Goal: Information Seeking & Learning: Compare options

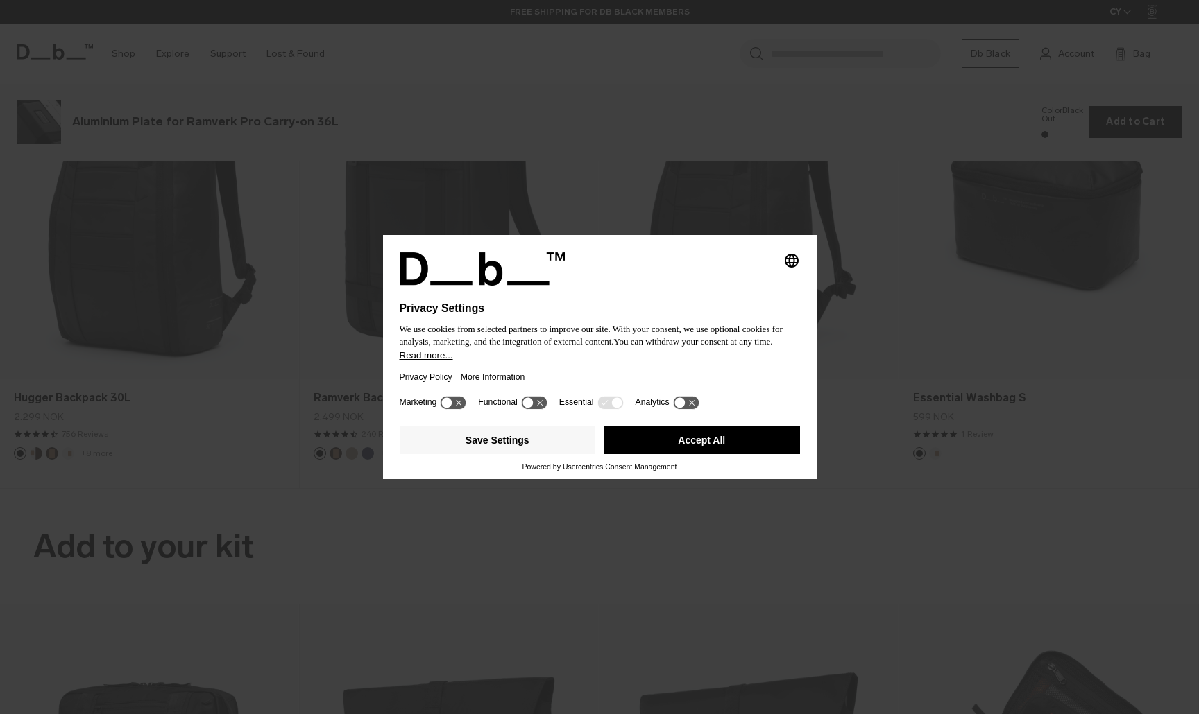
scroll to position [2143, 0]
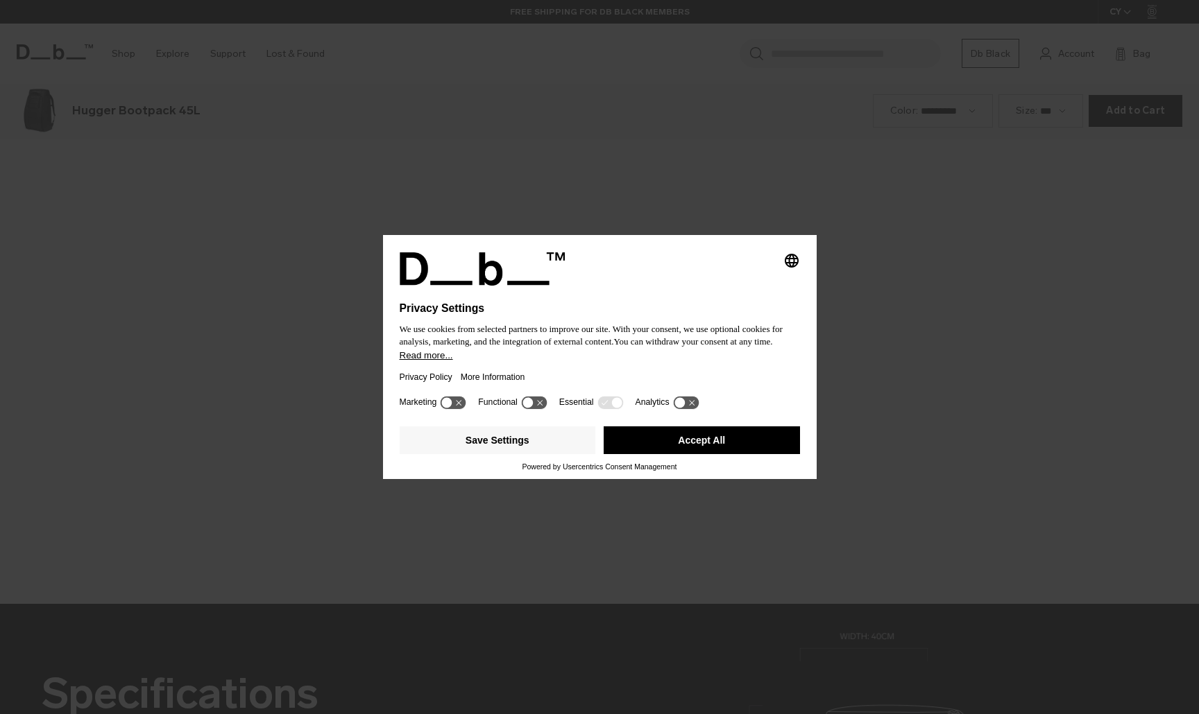
scroll to position [2143, 0]
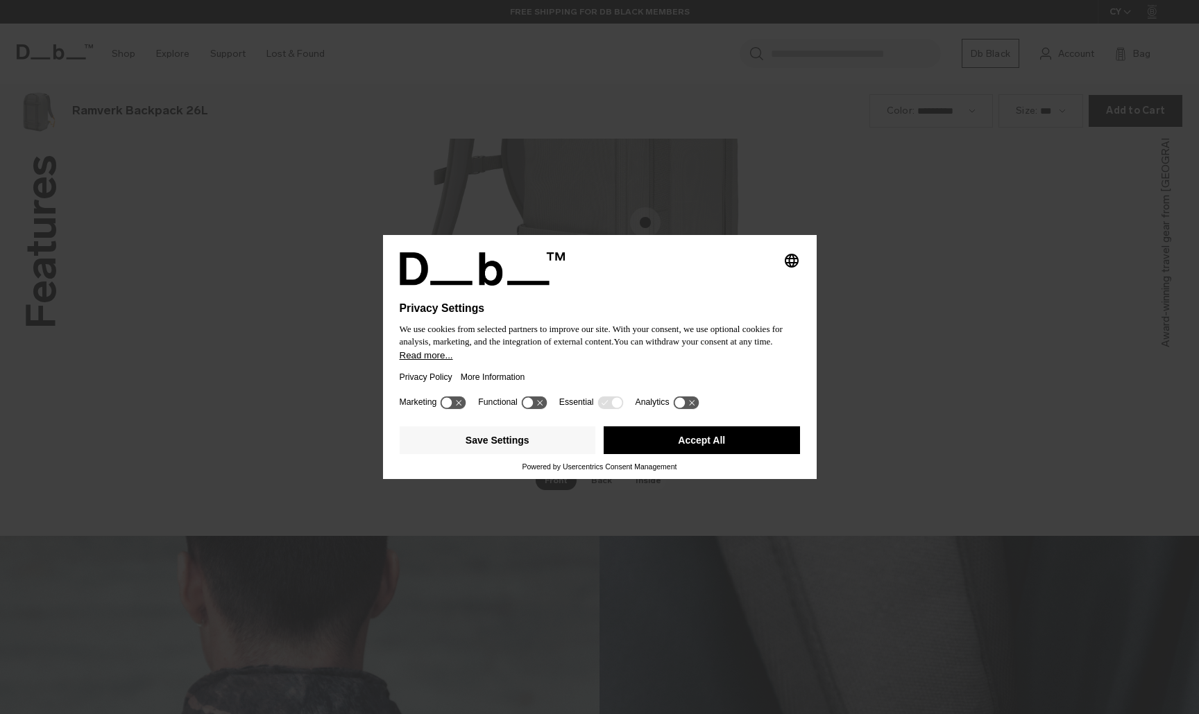
scroll to position [2143, 0]
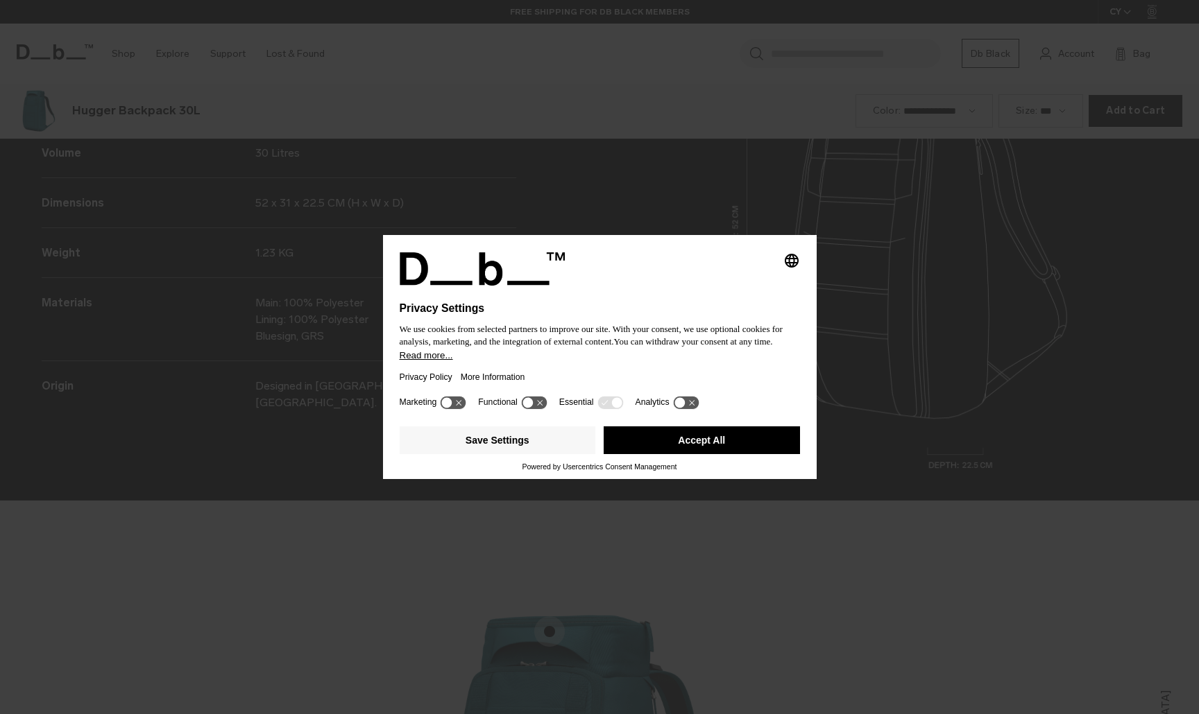
scroll to position [2143, 0]
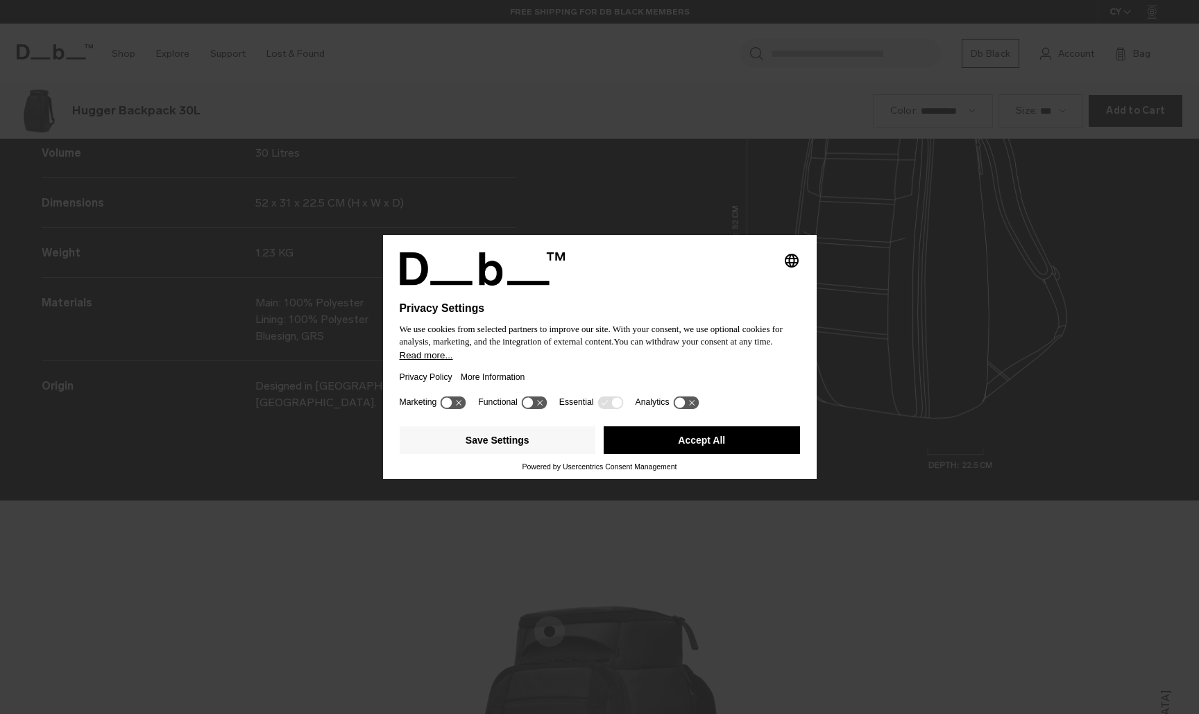
scroll to position [2143, 0]
